Goal: Task Accomplishment & Management: Complete application form

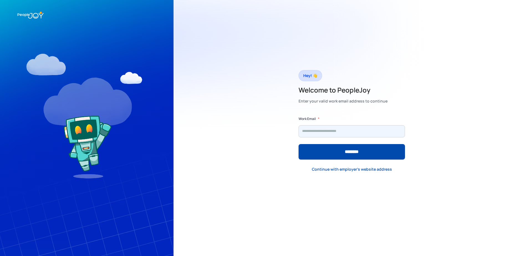
click at [319, 129] on input "Form" at bounding box center [352, 131] width 106 height 12
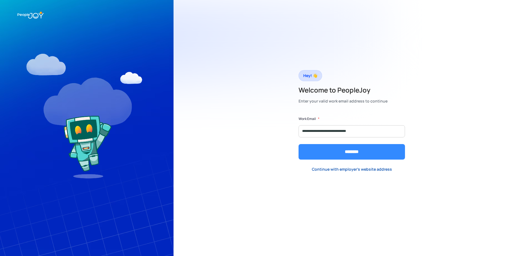
type input "**********"
click at [342, 147] on input "********" at bounding box center [352, 152] width 106 height 16
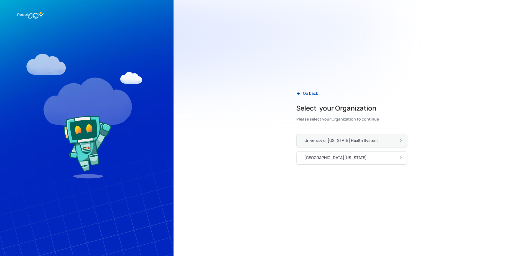
click at [348, 141] on div "University of [US_STATE] Health System" at bounding box center [340, 141] width 73 height 6
